Goal: Information Seeking & Learning: Understand process/instructions

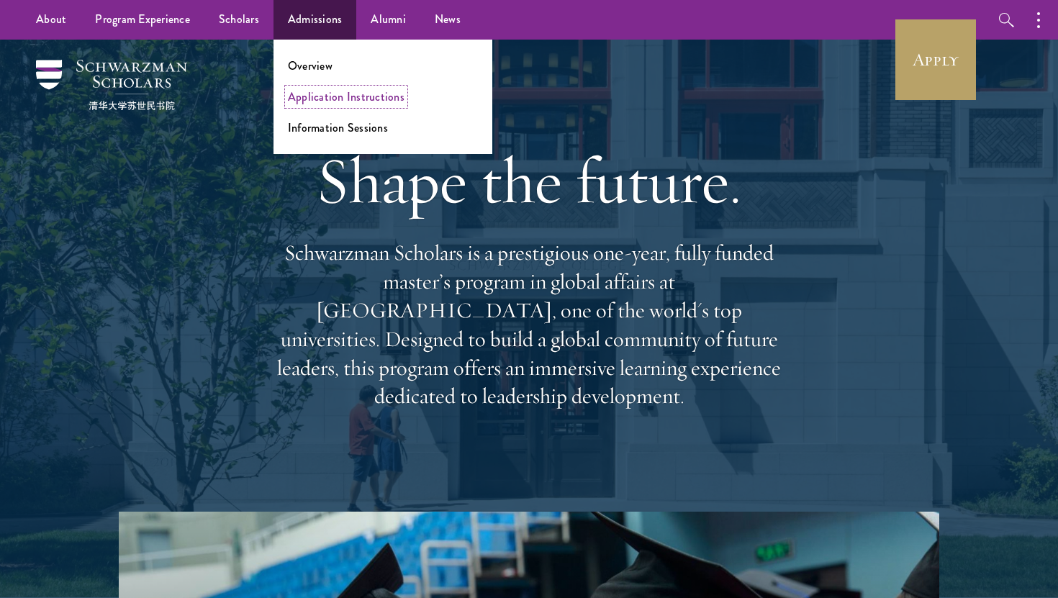
click at [317, 99] on link "Application Instructions" at bounding box center [346, 96] width 117 height 17
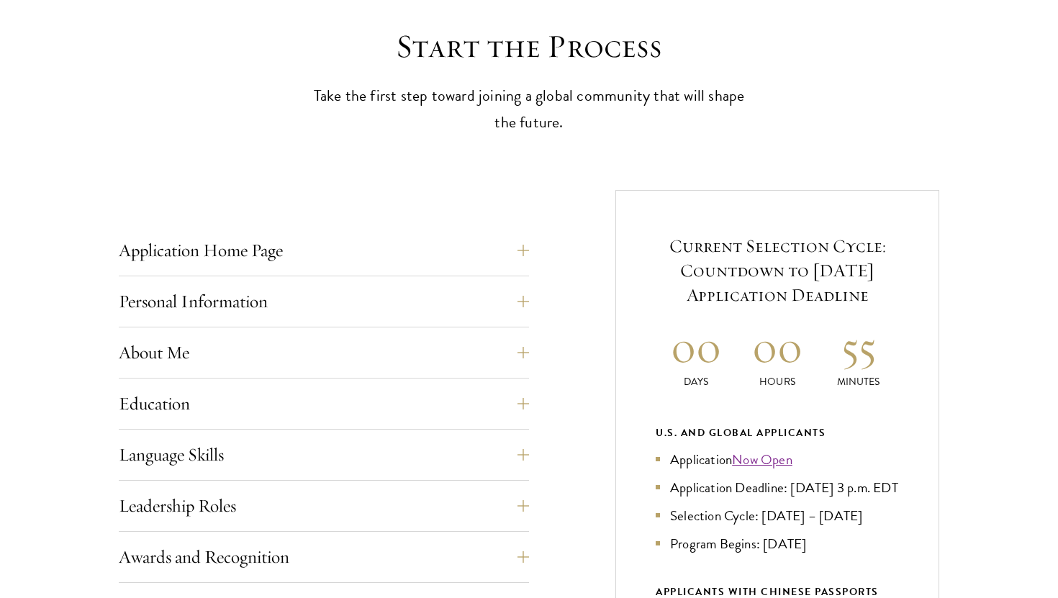
scroll to position [423, 0]
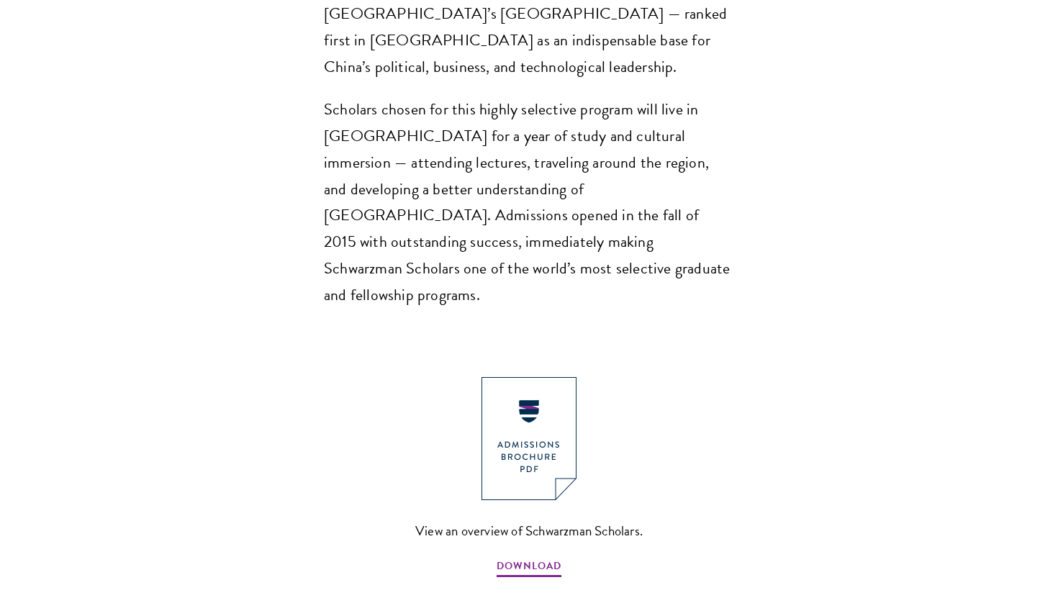
scroll to position [1561, 0]
